Goal: Find specific page/section

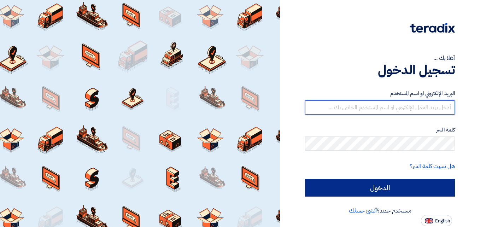
type input "[DOMAIN_NAME][EMAIL_ADDRESS][DOMAIN_NAME]"
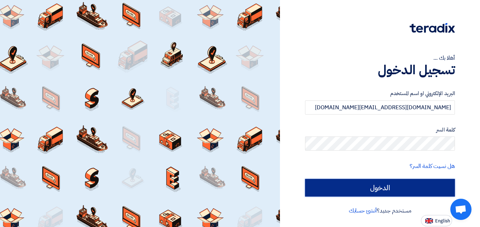
click at [367, 185] on input "الدخول" at bounding box center [380, 188] width 150 height 18
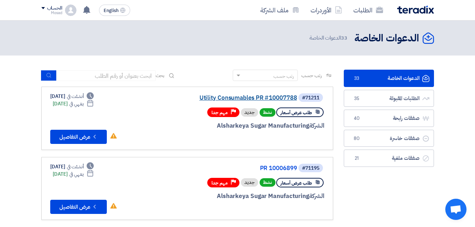
click at [245, 95] on link "Utility Consumables PR #10007788" at bounding box center [226, 98] width 141 height 6
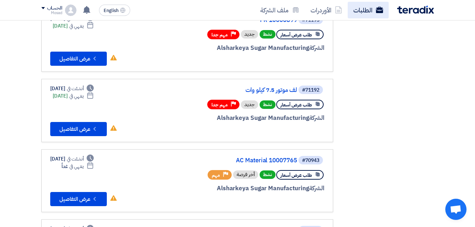
scroll to position [35, 0]
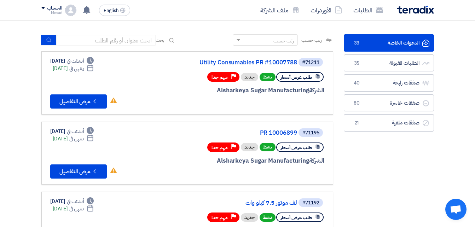
click at [239, 58] on div "#71211 Utility Consumables PR #10007788" at bounding box center [239, 62] width 170 height 10
click at [239, 62] on link "Utility Consumables PR #10007788" at bounding box center [226, 62] width 141 height 6
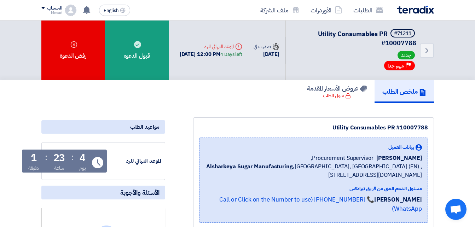
drag, startPoint x: 323, startPoint y: 129, endPoint x: 430, endPoint y: 127, distance: 106.4
click at [430, 127] on div "Utility Consumables PR #10007788 بيانات العميل [PERSON_NAME] Procurement Superv…" at bounding box center [313, 172] width 241 height 111
drag, startPoint x: 430, startPoint y: 127, endPoint x: 419, endPoint y: 128, distance: 11.4
copy div "Utility Consumables PR #10007788"
